Goal: Navigation & Orientation: Go to known website

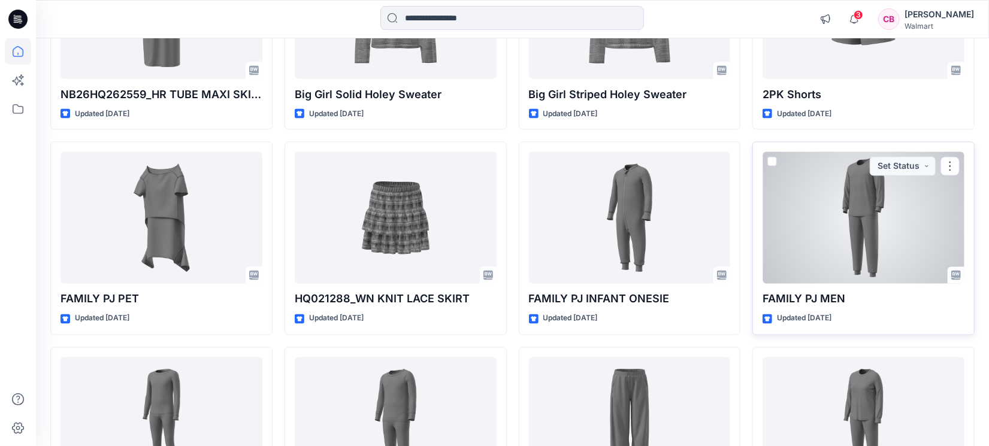
scroll to position [1313, 0]
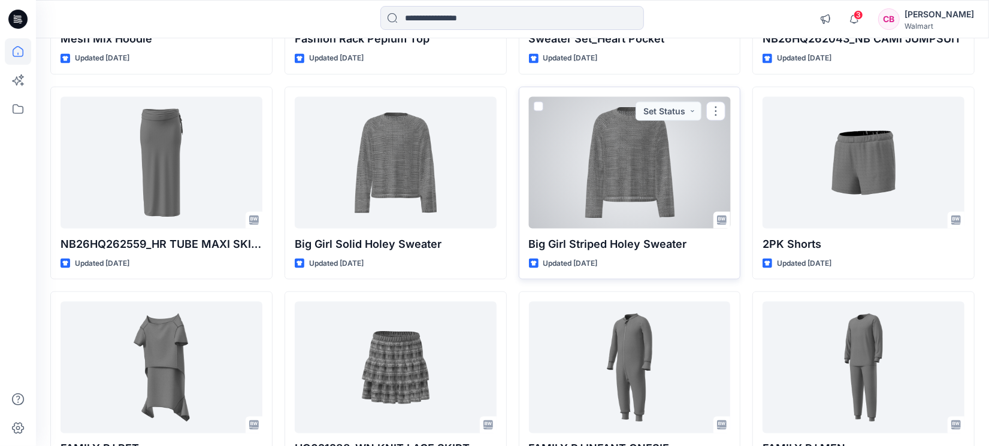
click at [638, 186] on div at bounding box center [630, 163] width 202 height 132
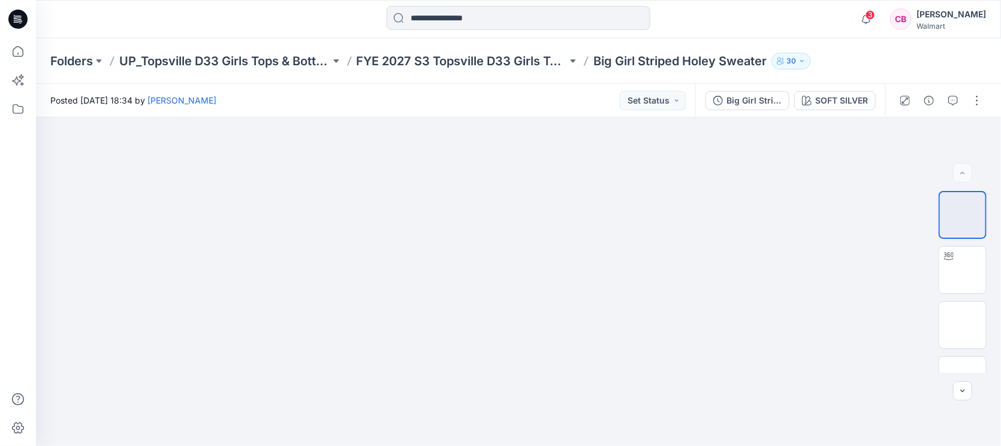
click at [3, 266] on div at bounding box center [18, 223] width 36 height 446
click at [873, 19] on icon "button" at bounding box center [866, 19] width 23 height 24
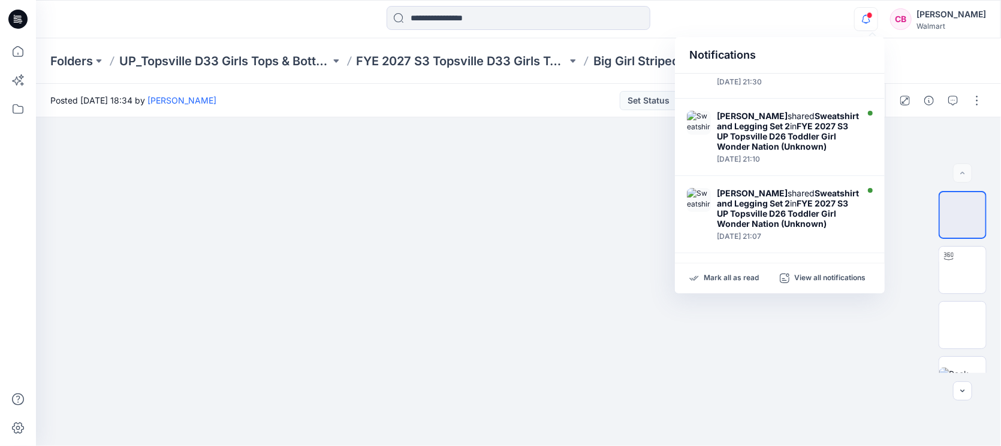
scroll to position [599, 0]
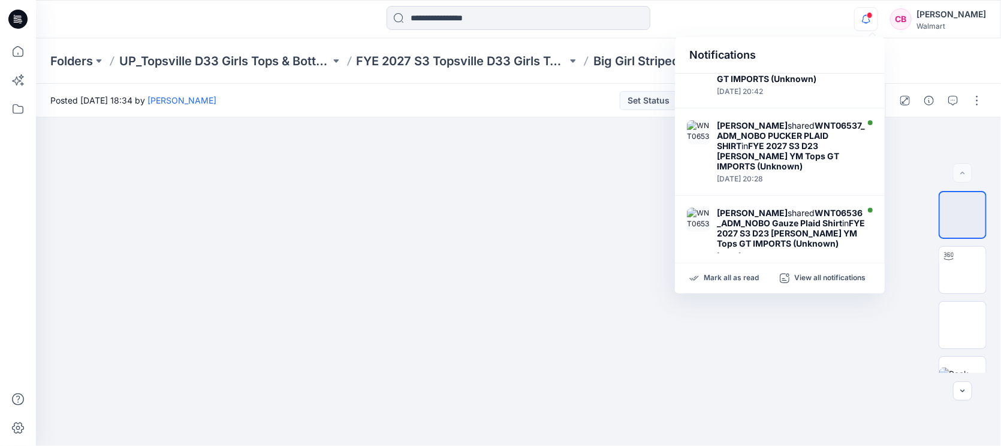
click at [877, 19] on icon "button" at bounding box center [866, 19] width 23 height 24
